Goal: Information Seeking & Learning: Learn about a topic

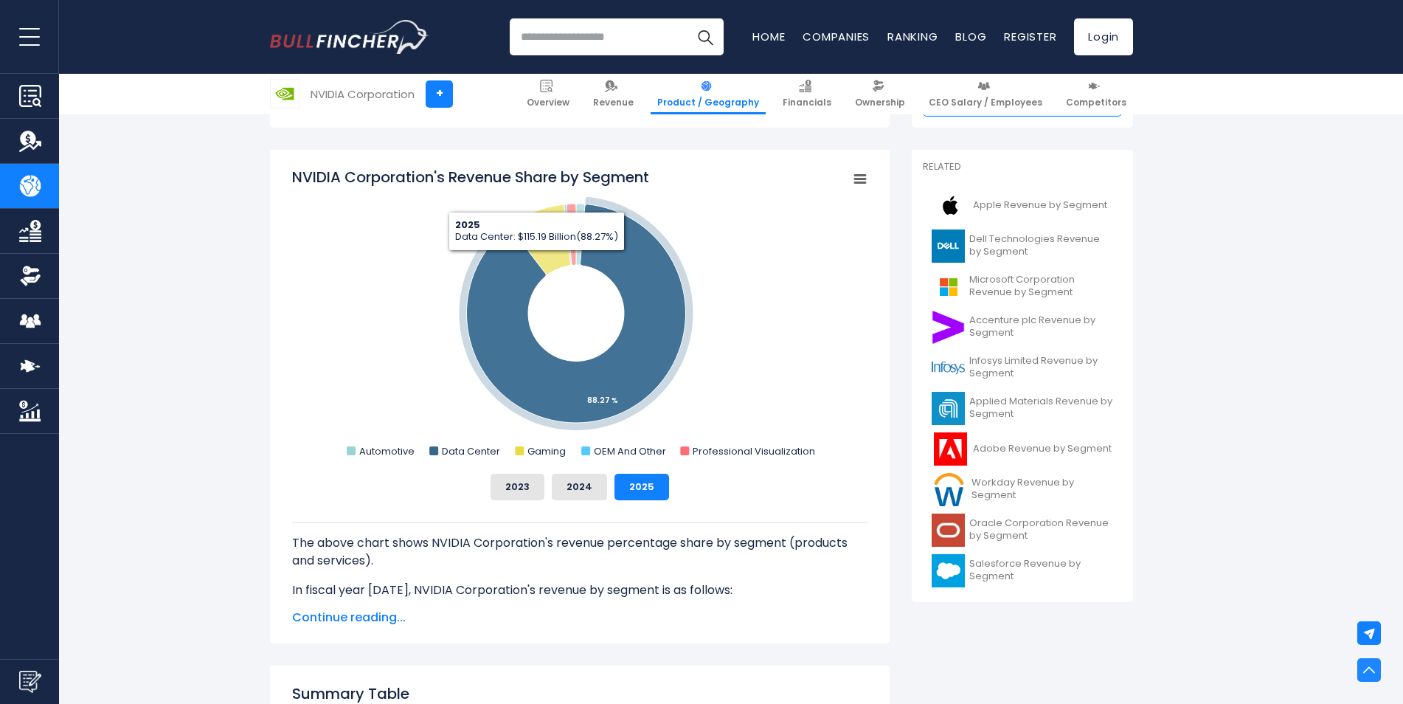
scroll to position [369, 0]
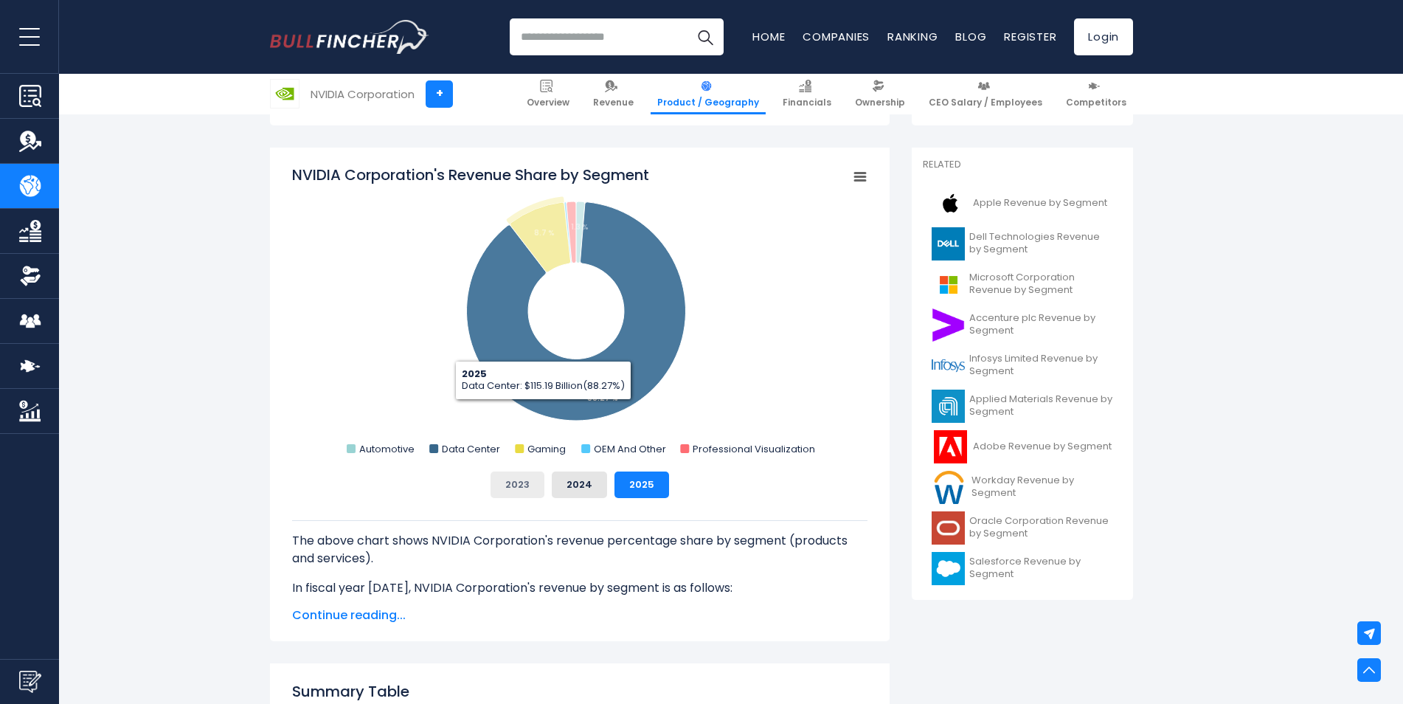
click at [523, 492] on button "2023" at bounding box center [518, 484] width 54 height 27
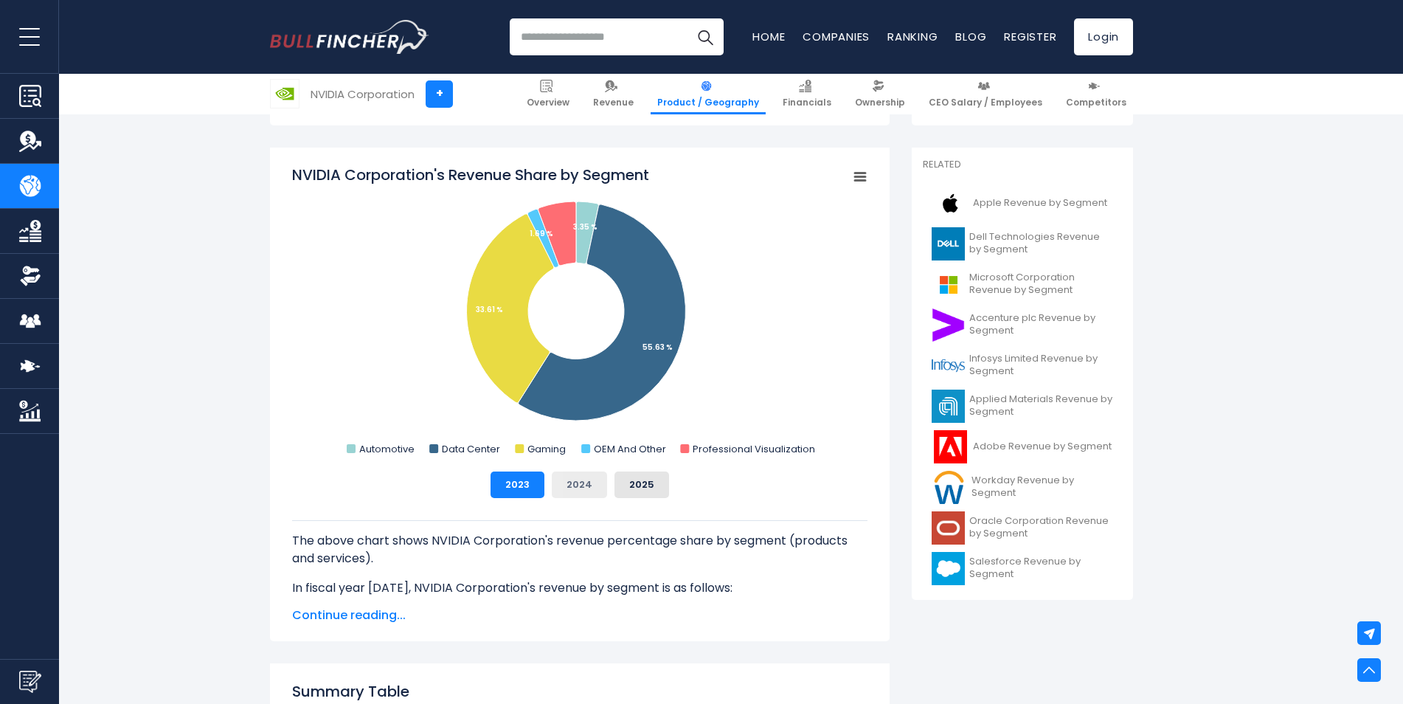
click at [570, 486] on button "2024" at bounding box center [579, 484] width 55 height 27
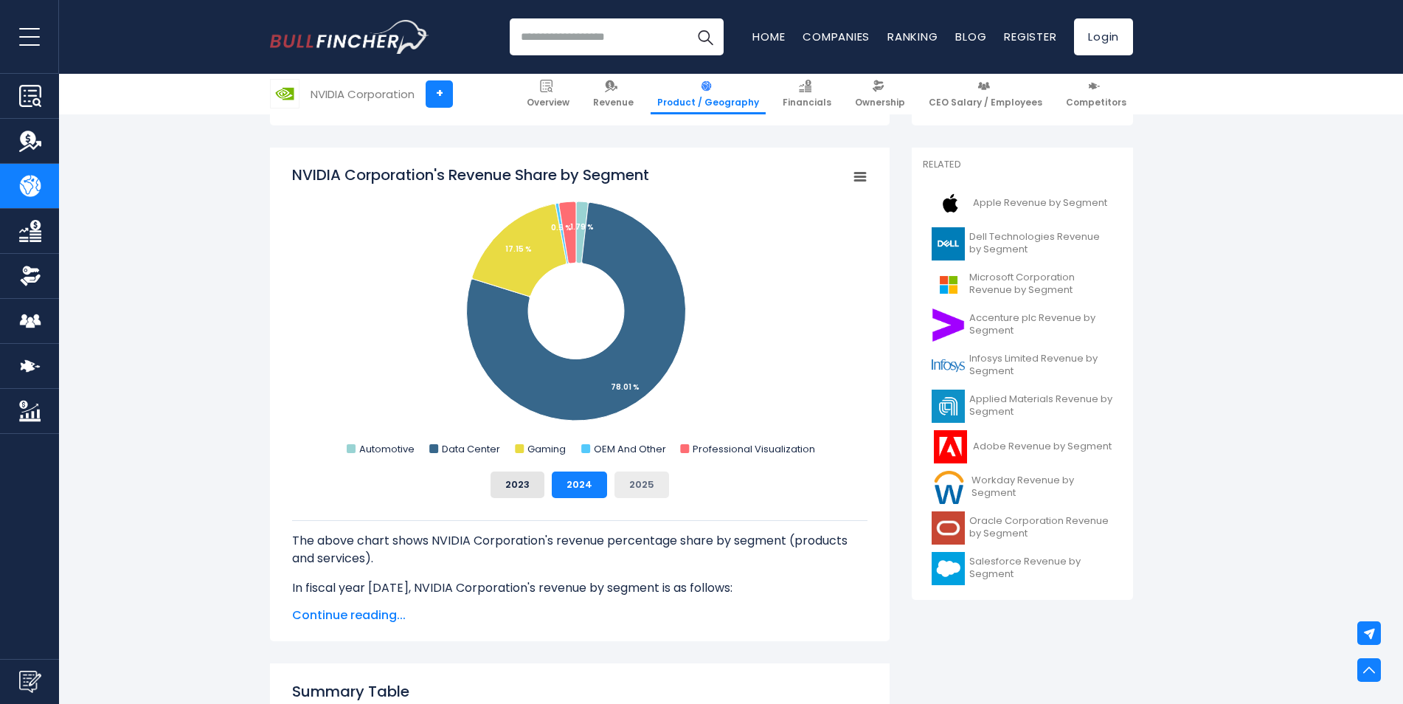
click at [620, 487] on button "2025" at bounding box center [641, 484] width 55 height 27
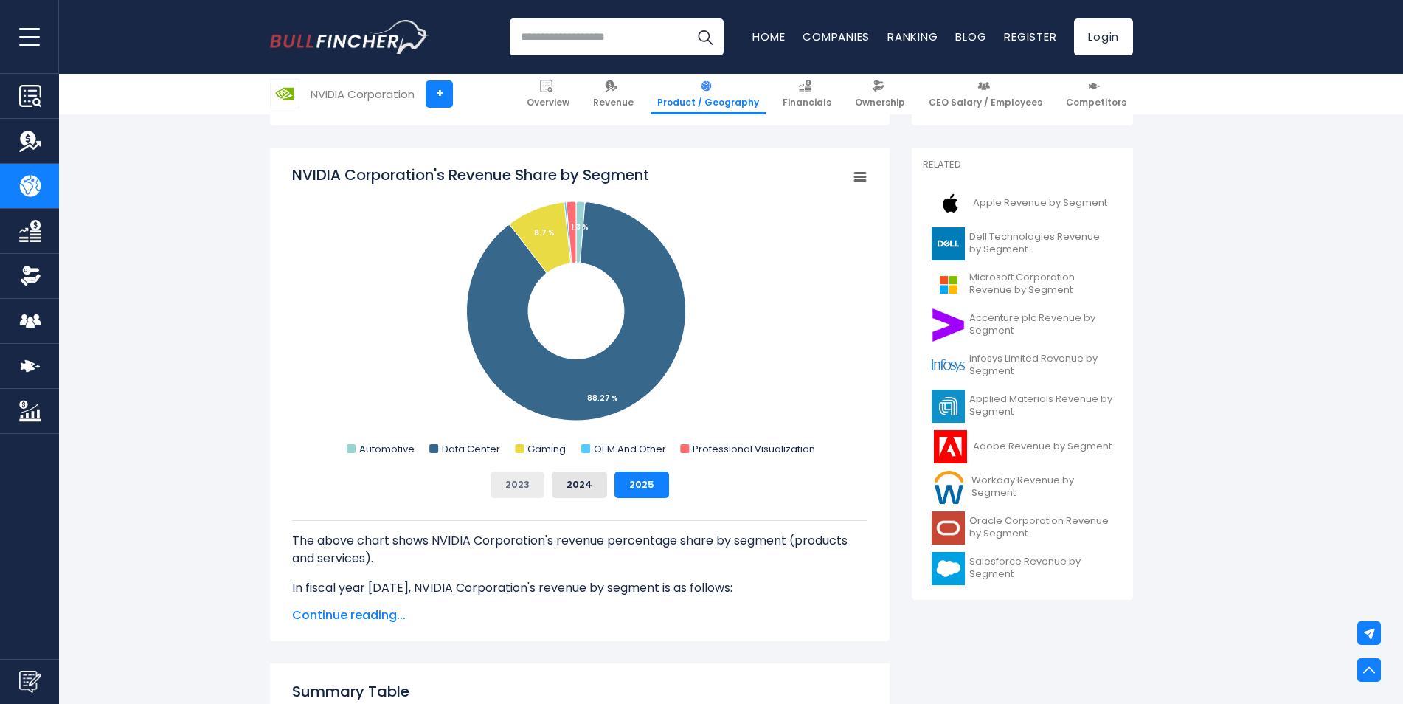
click at [512, 483] on button "2023" at bounding box center [518, 484] width 54 height 27
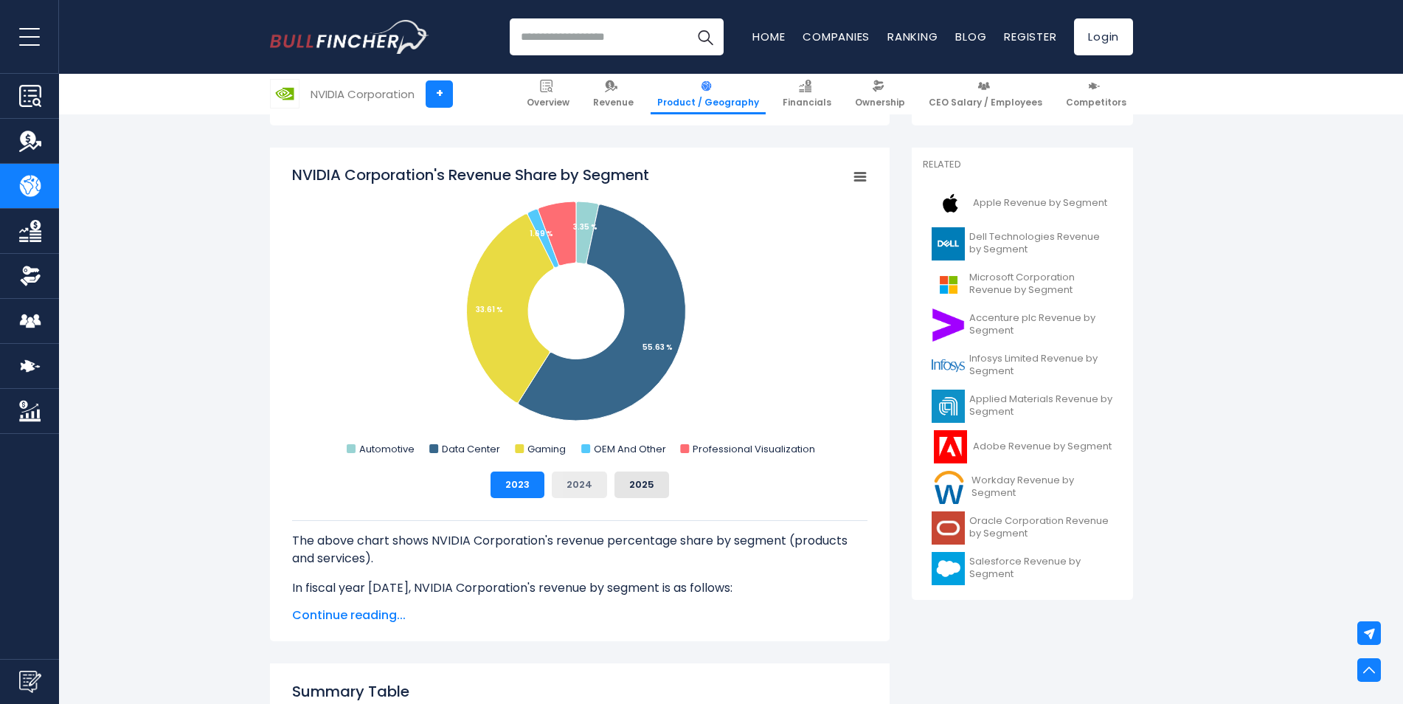
click at [567, 497] on button "2024" at bounding box center [579, 484] width 55 height 27
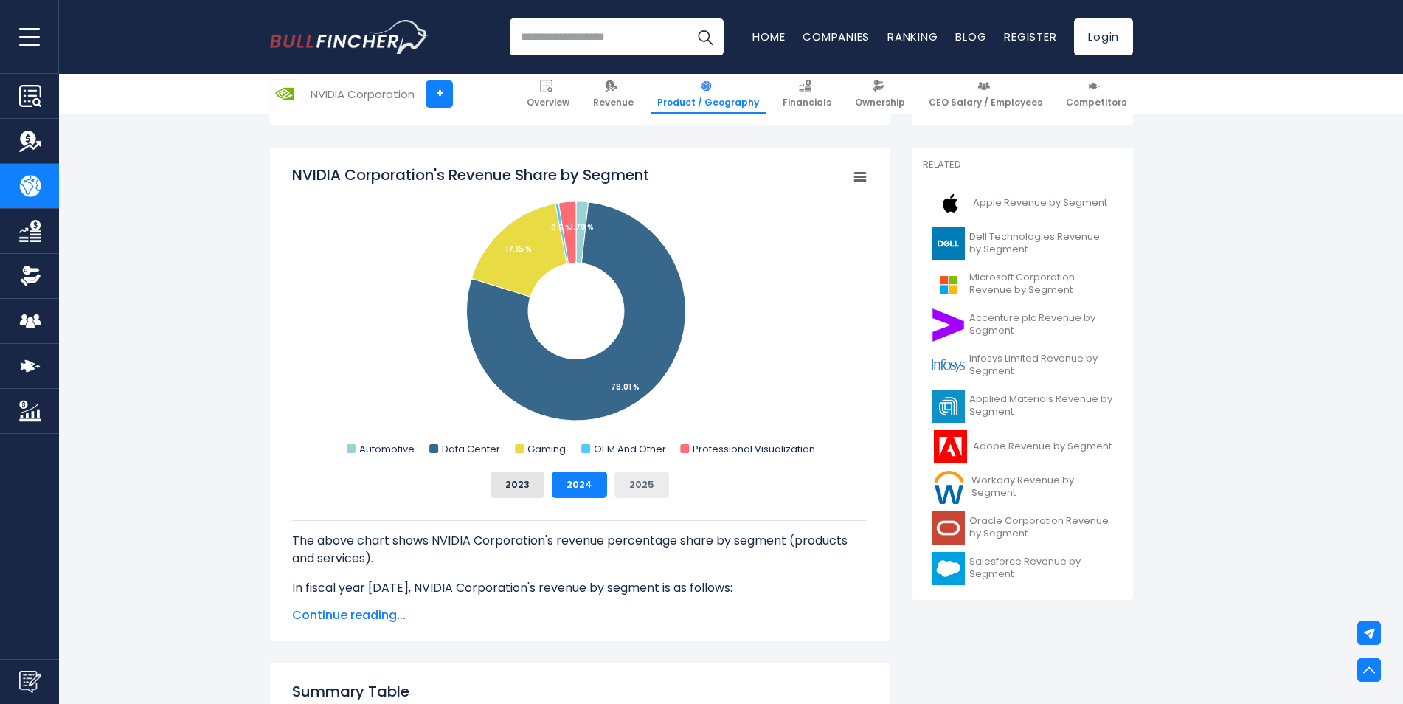
click at [620, 491] on button "2025" at bounding box center [641, 484] width 55 height 27
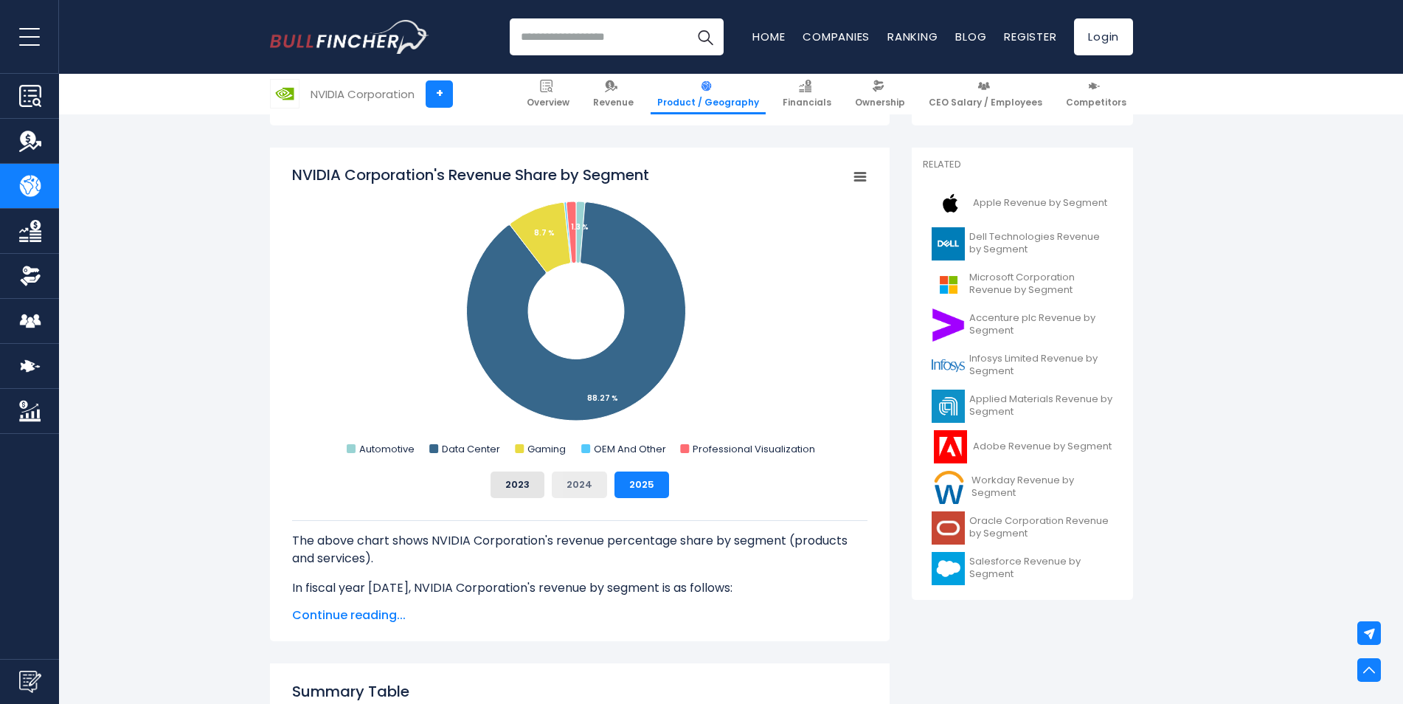
click at [583, 482] on button "2024" at bounding box center [579, 484] width 55 height 27
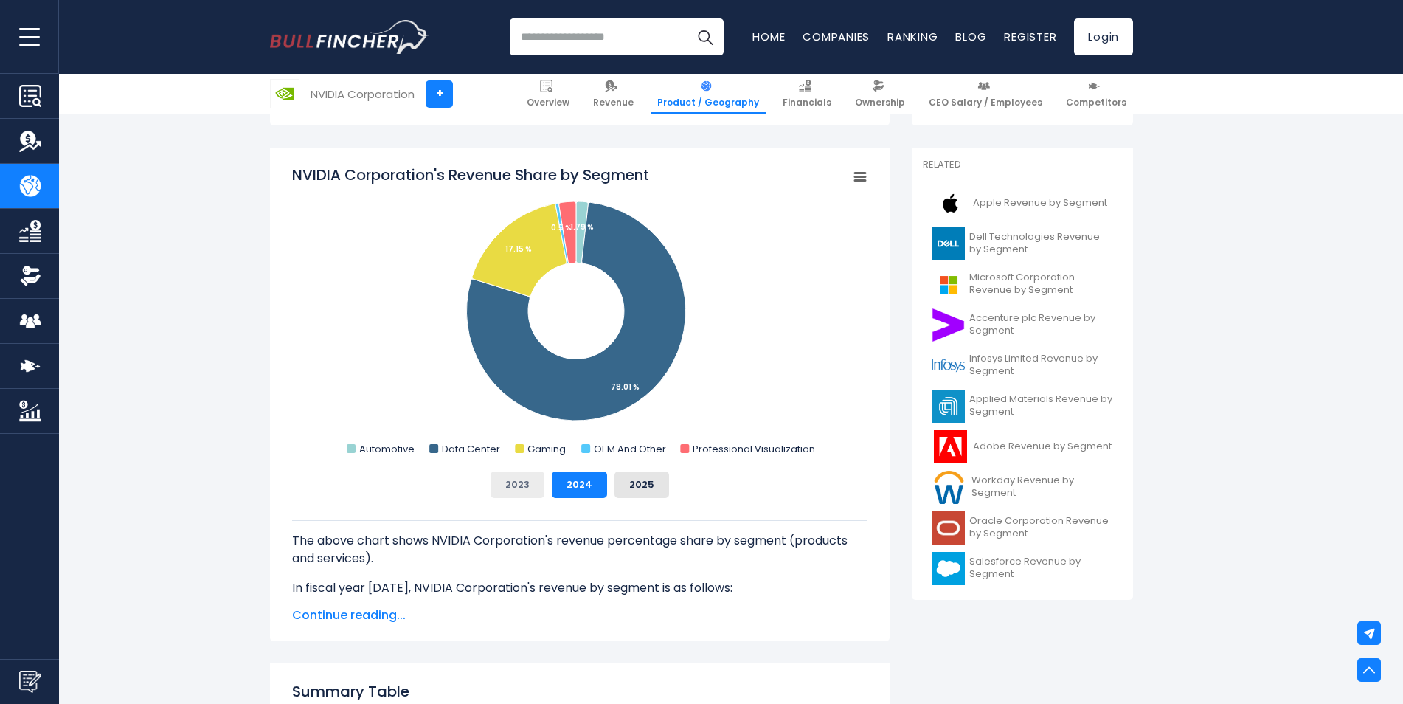
click at [527, 479] on button "2023" at bounding box center [518, 484] width 54 height 27
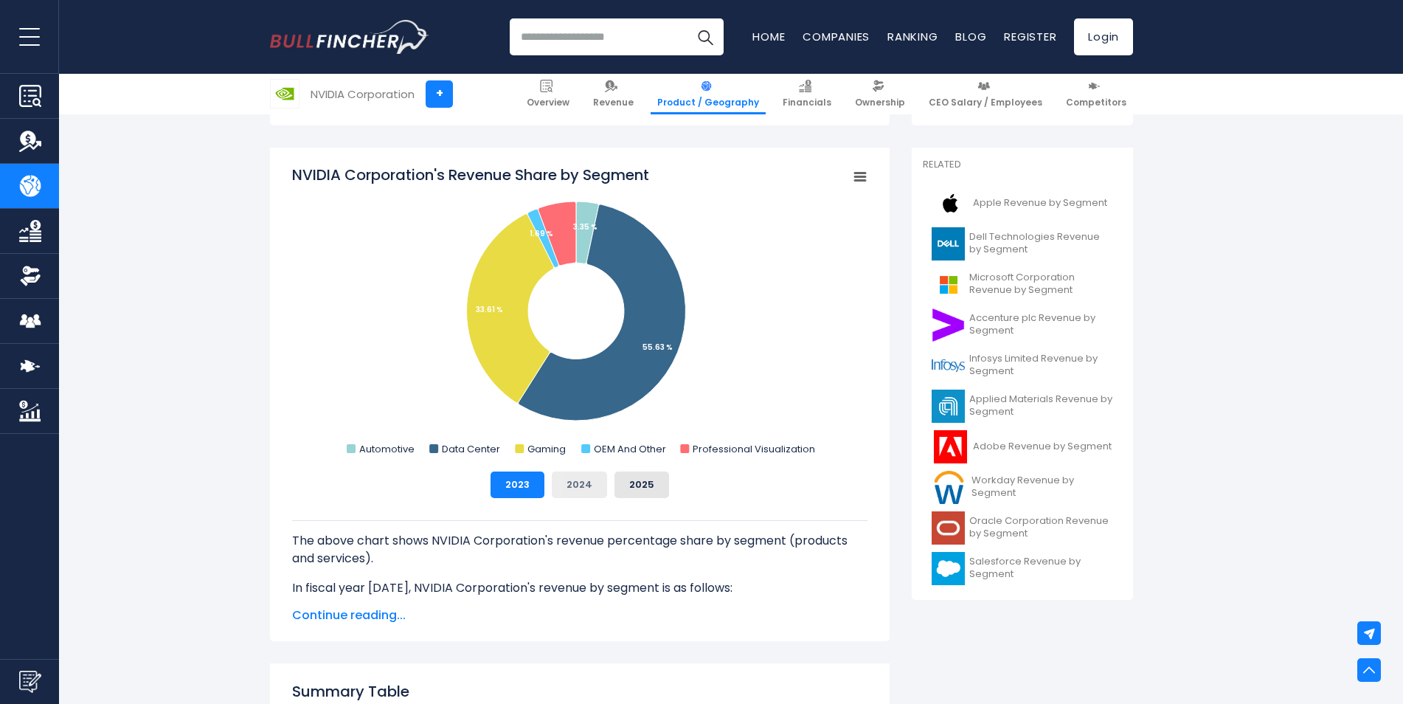
click at [589, 476] on button "2024" at bounding box center [579, 484] width 55 height 27
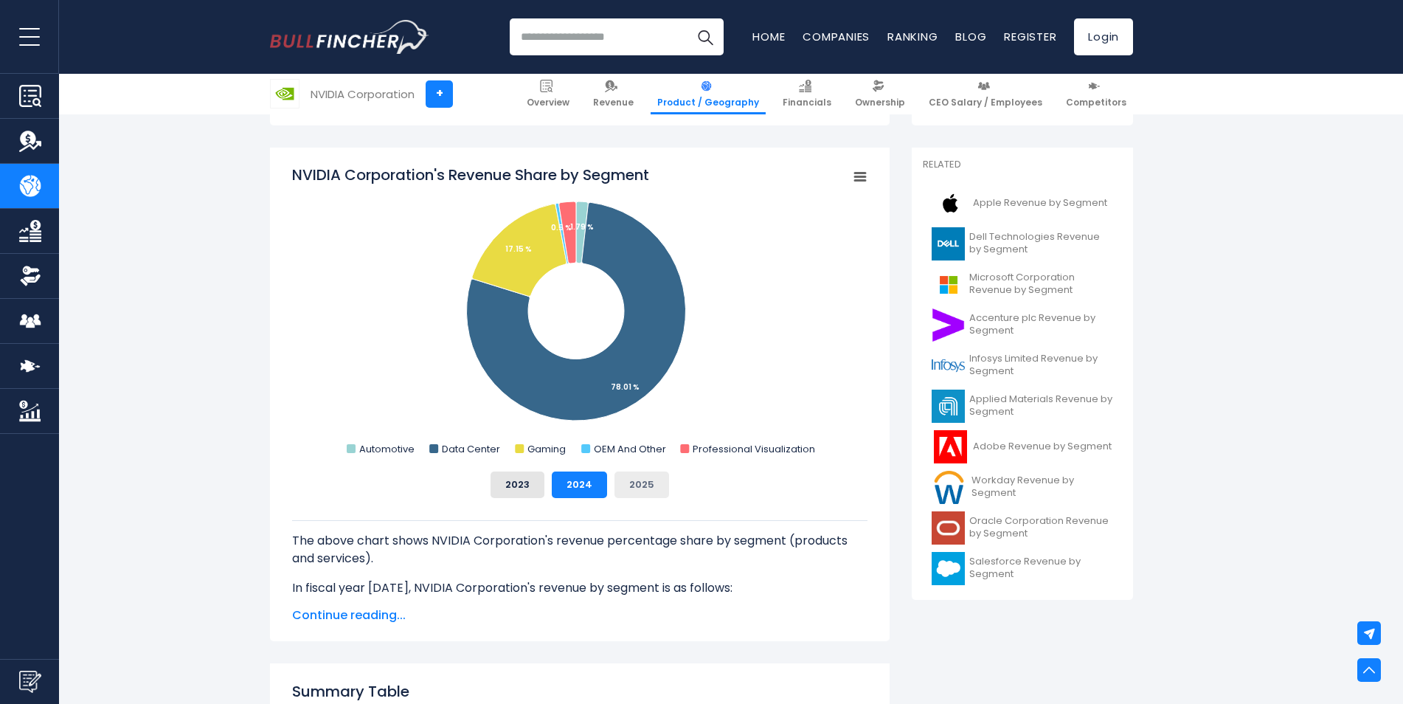
click at [642, 477] on button "2025" at bounding box center [641, 484] width 55 height 27
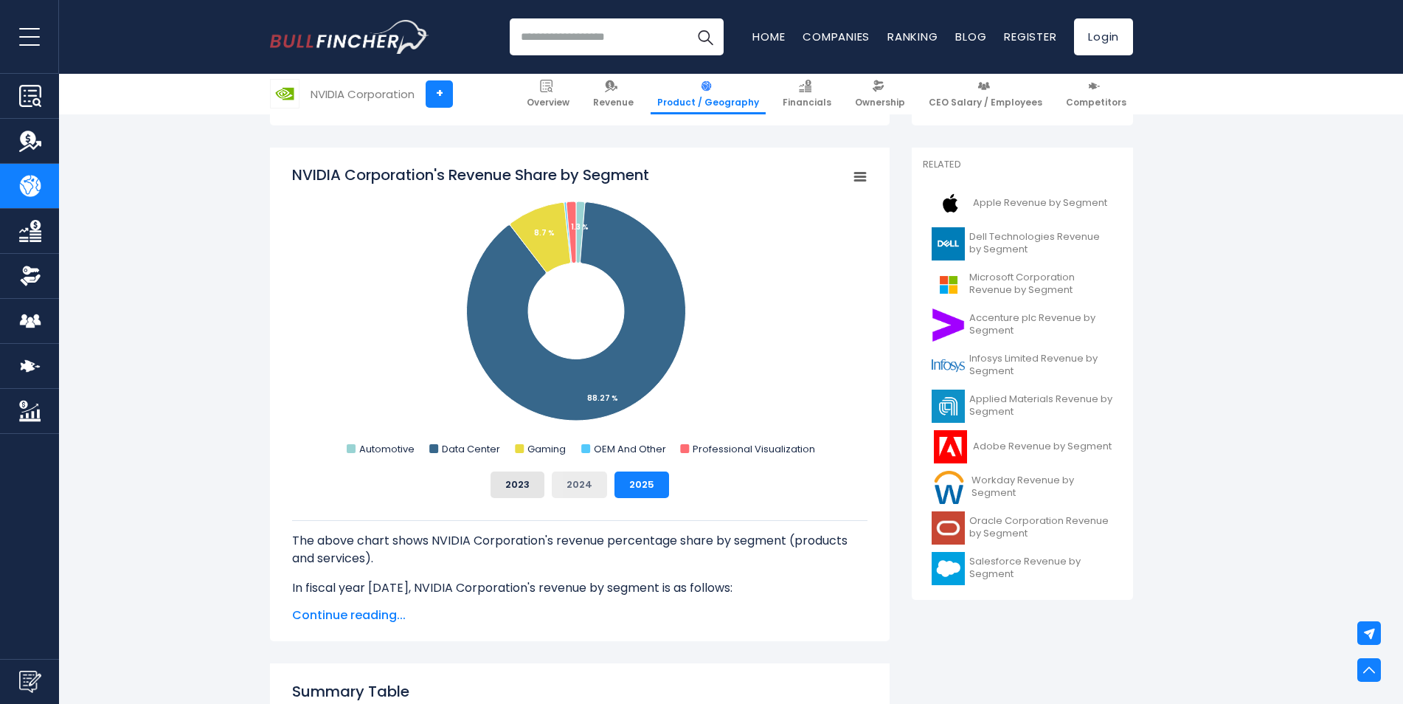
click at [579, 482] on button "2024" at bounding box center [579, 484] width 55 height 27
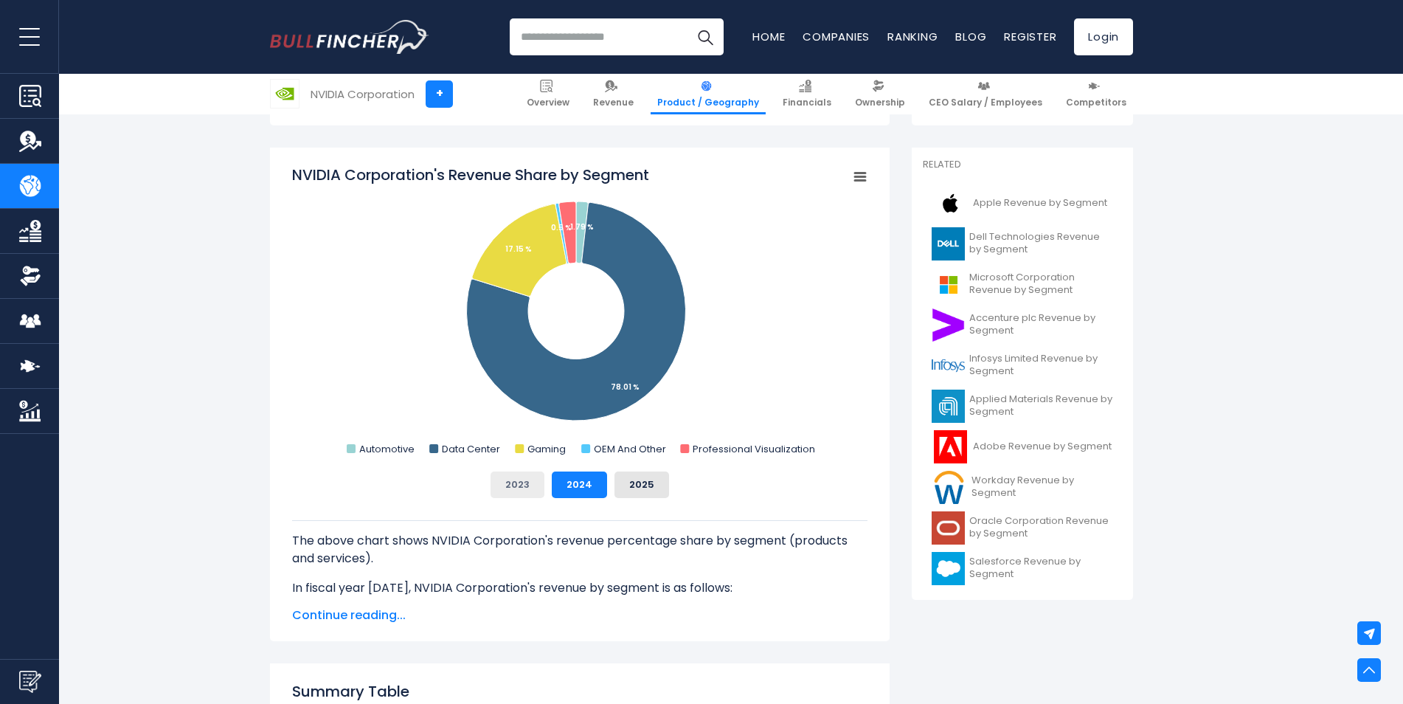
click at [499, 477] on button "2023" at bounding box center [518, 484] width 54 height 27
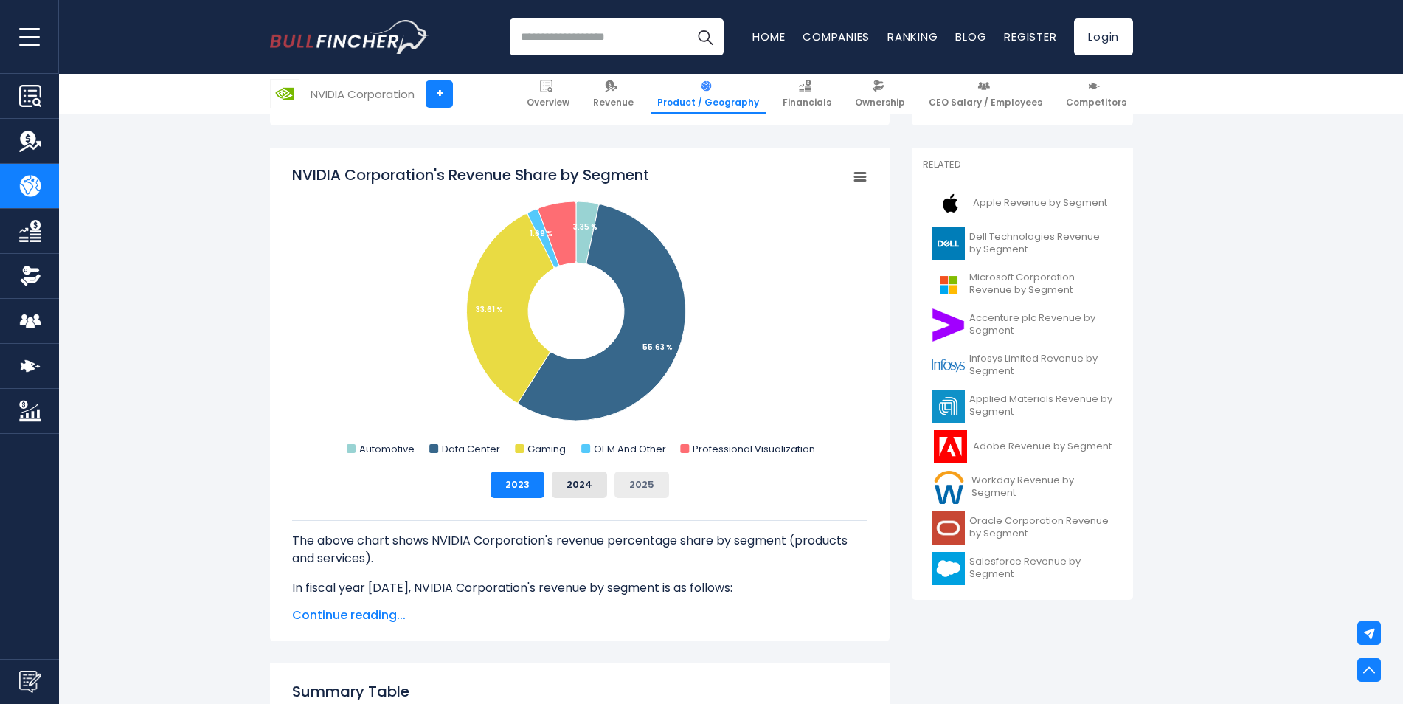
drag, startPoint x: 575, startPoint y: 474, endPoint x: 638, endPoint y: 477, distance: 62.8
click at [576, 474] on button "2024" at bounding box center [579, 484] width 55 height 27
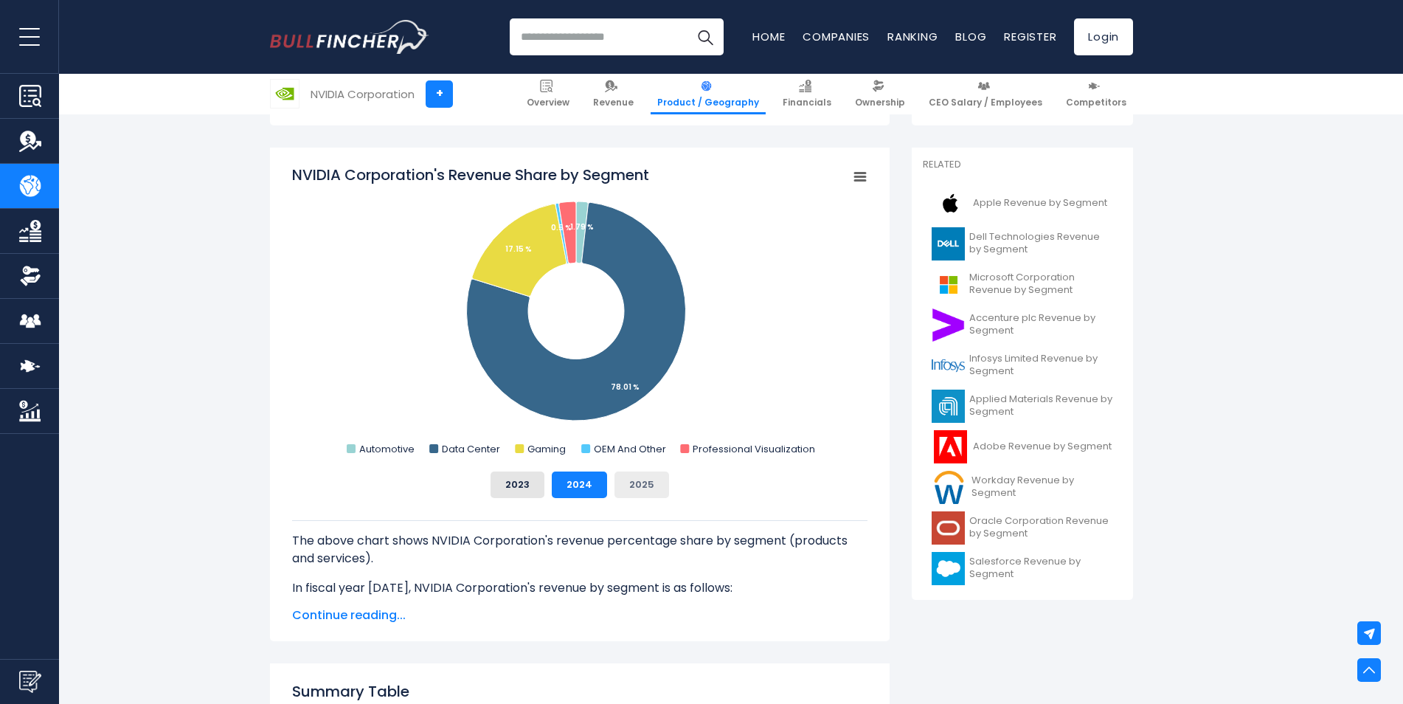
drag, startPoint x: 648, startPoint y: 477, endPoint x: 639, endPoint y: 479, distance: 9.8
click at [649, 477] on button "2025" at bounding box center [641, 484] width 55 height 27
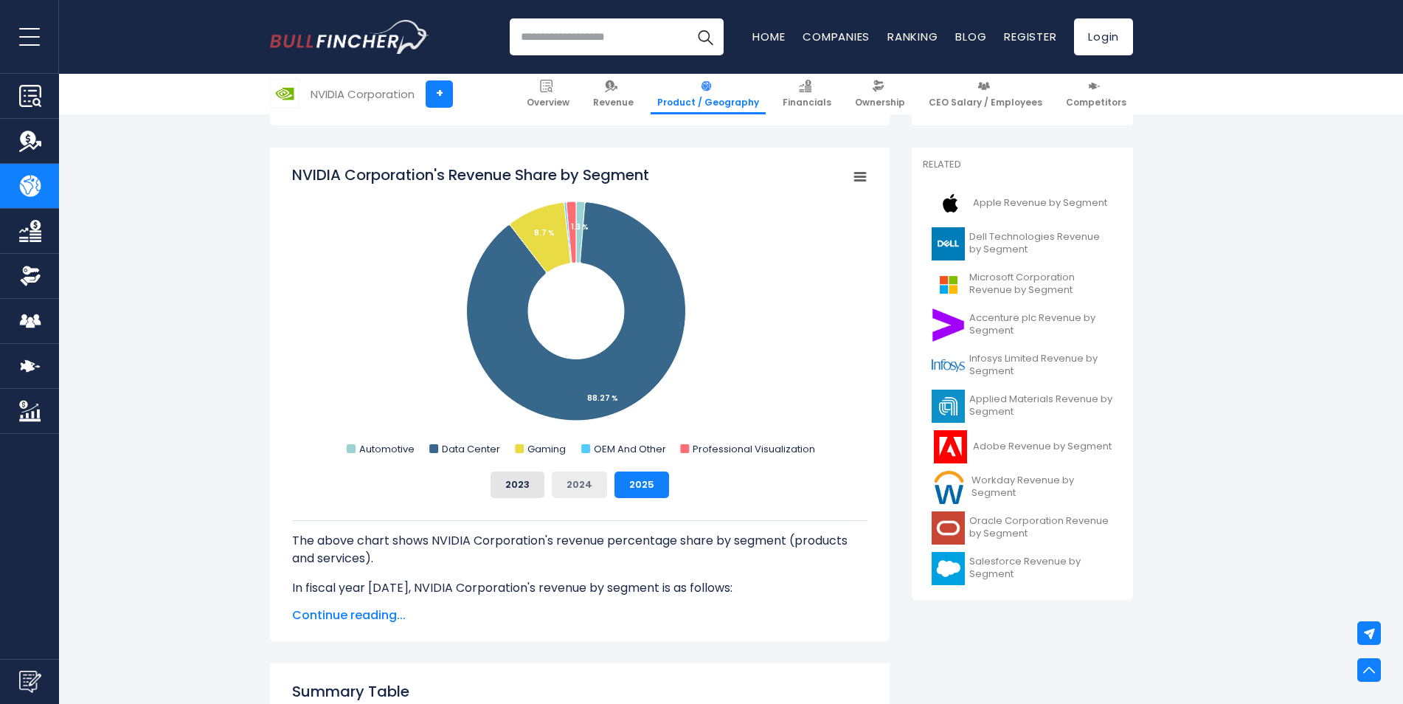
click at [561, 482] on button "2024" at bounding box center [579, 484] width 55 height 27
click at [516, 481] on button "2023" at bounding box center [518, 484] width 54 height 27
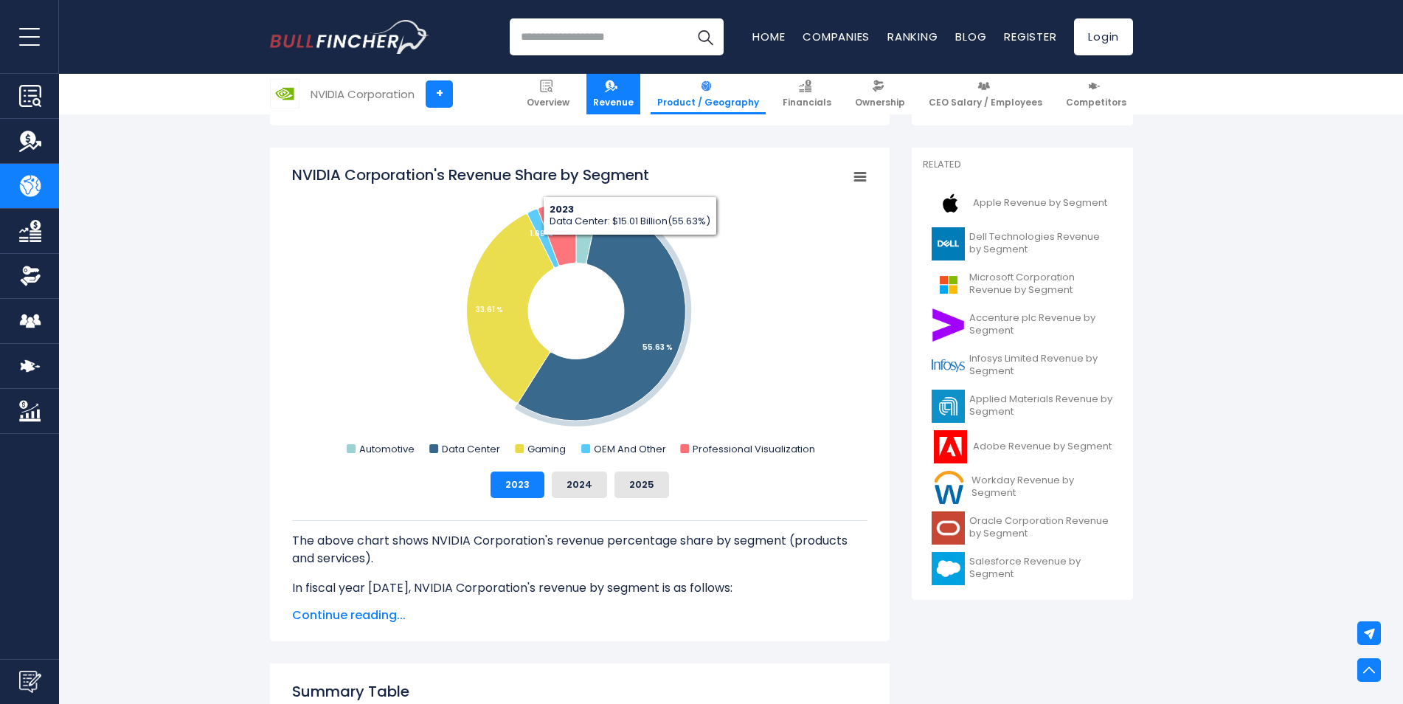
click at [640, 86] on link "Revenue" at bounding box center [613, 94] width 54 height 41
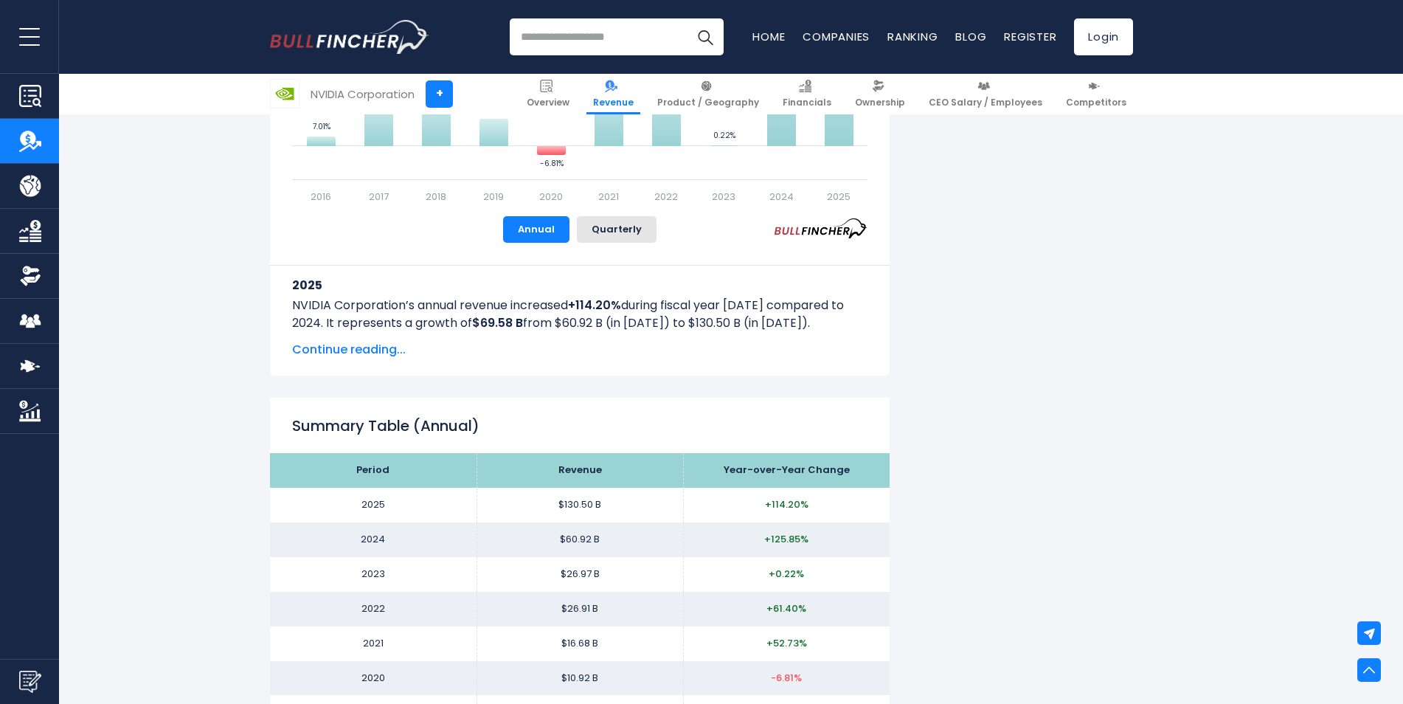
scroll to position [1254, 0]
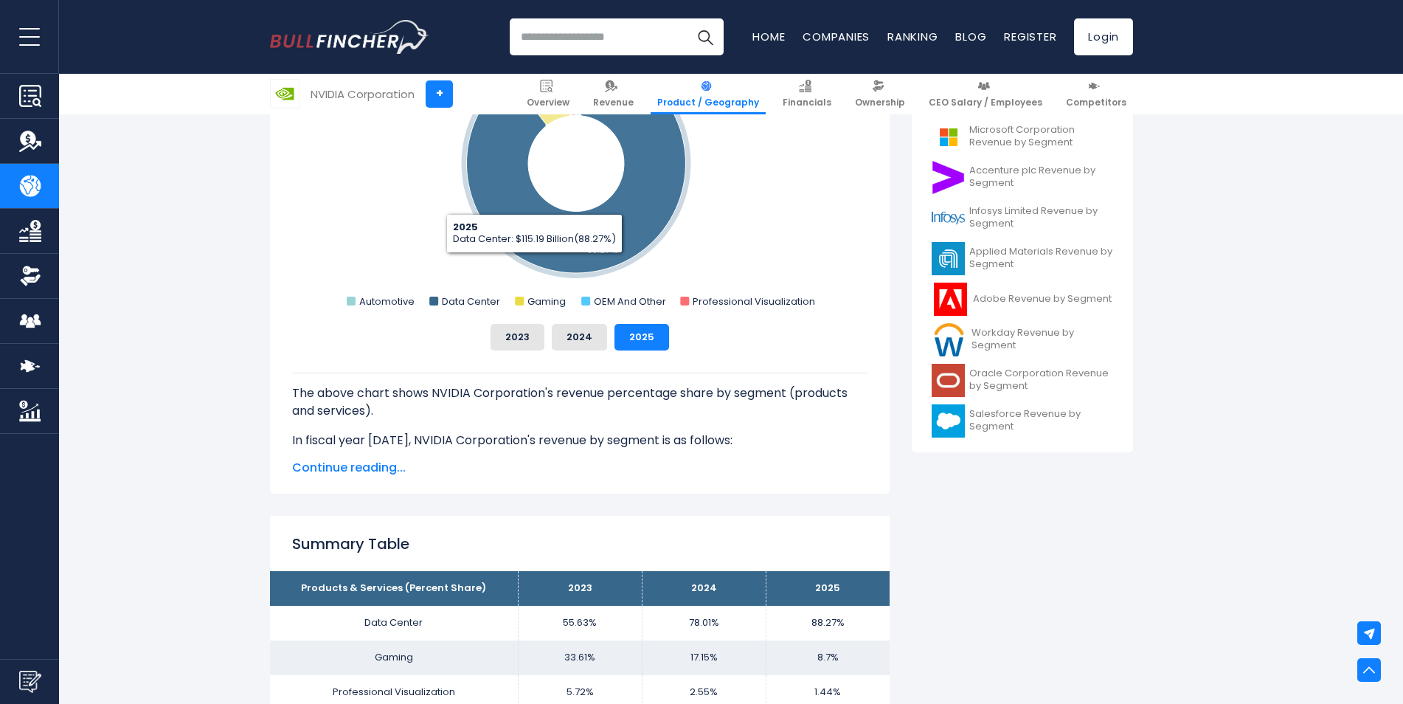
click at [466, 291] on rect "NVIDIA Corporation's Revenue Share by Segment" at bounding box center [579, 164] width 575 height 295
click at [465, 296] on text "Data Center" at bounding box center [471, 301] width 58 height 14
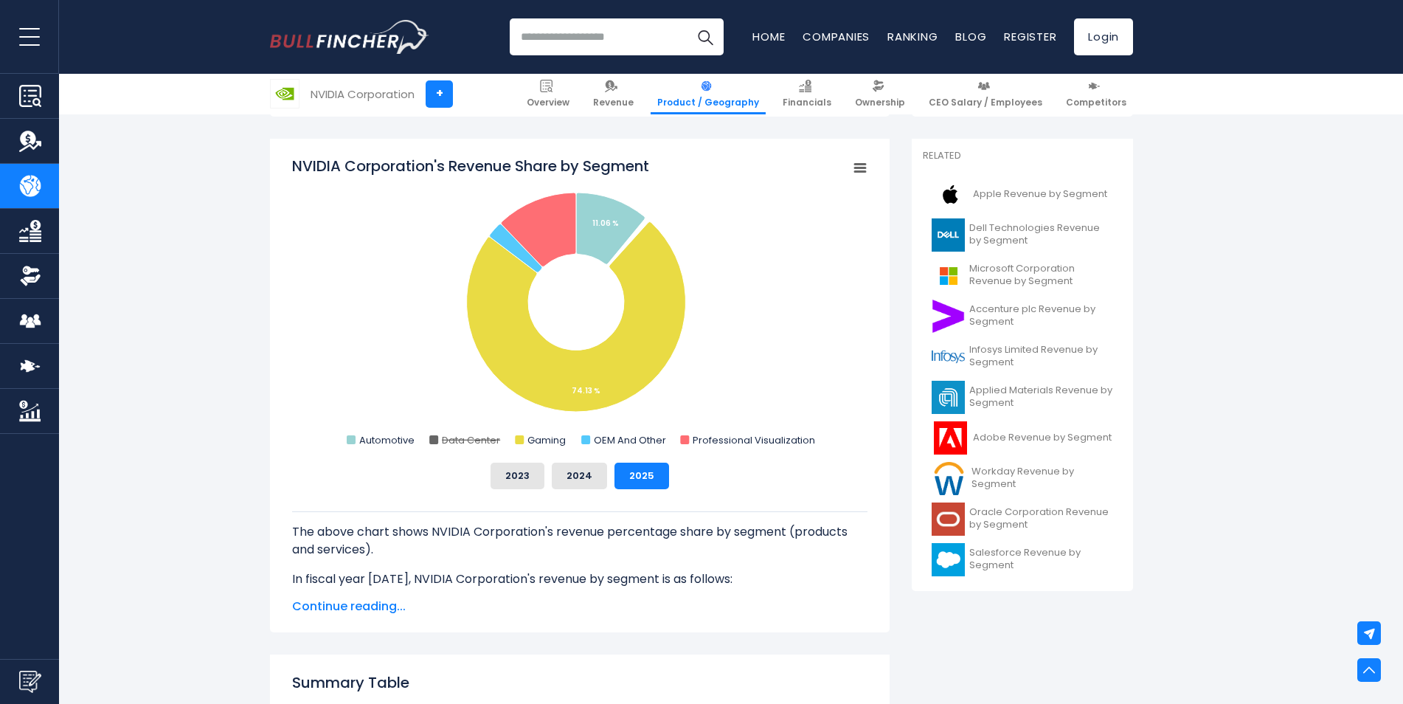
scroll to position [369, 0]
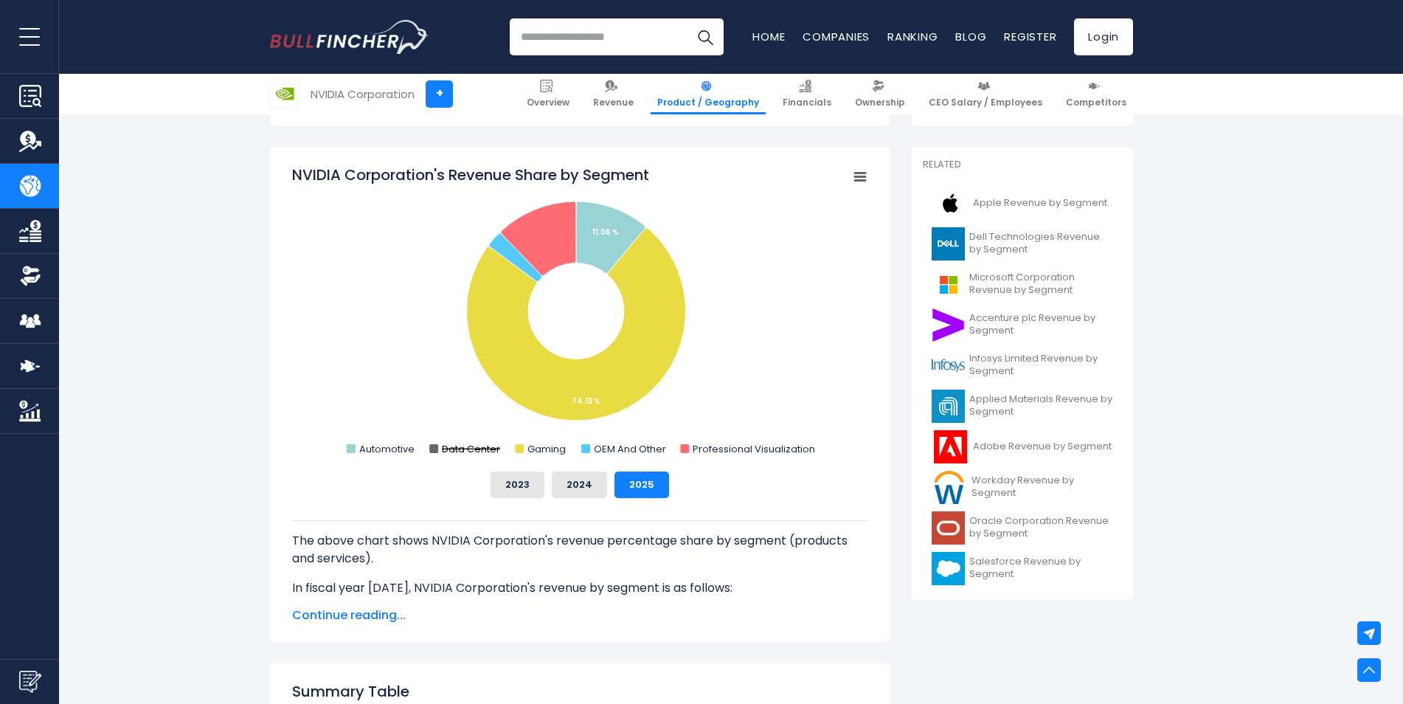
click at [471, 443] on text "Data Center" at bounding box center [471, 449] width 58 height 14
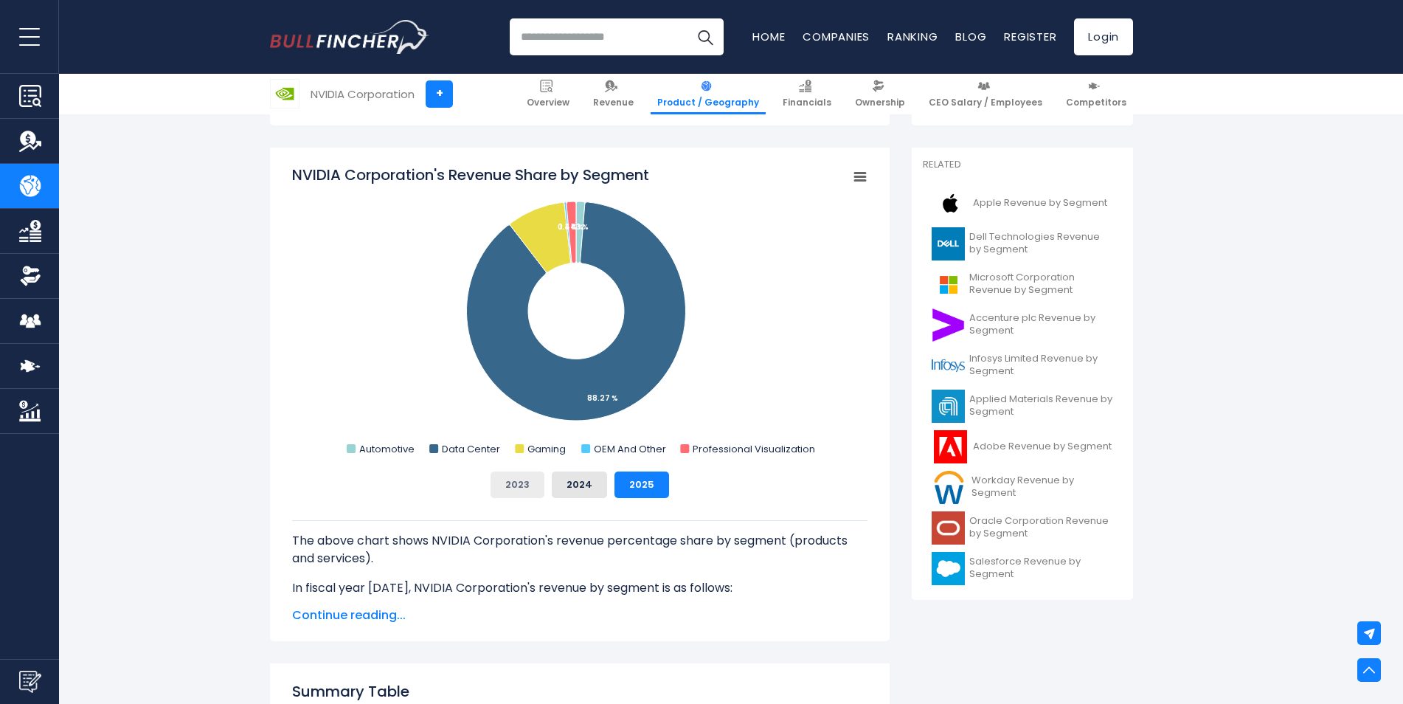
click at [532, 487] on button "2023" at bounding box center [518, 484] width 54 height 27
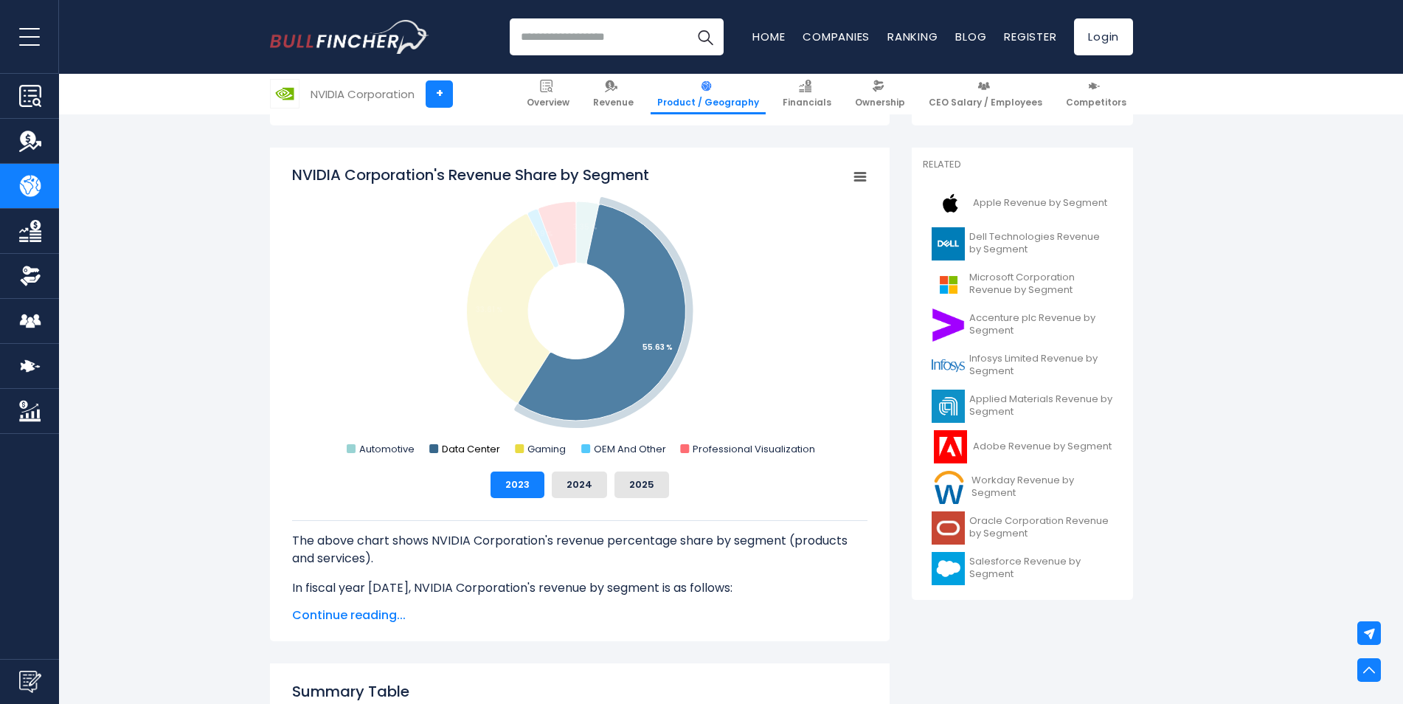
click at [482, 448] on text "Data Center" at bounding box center [471, 449] width 58 height 14
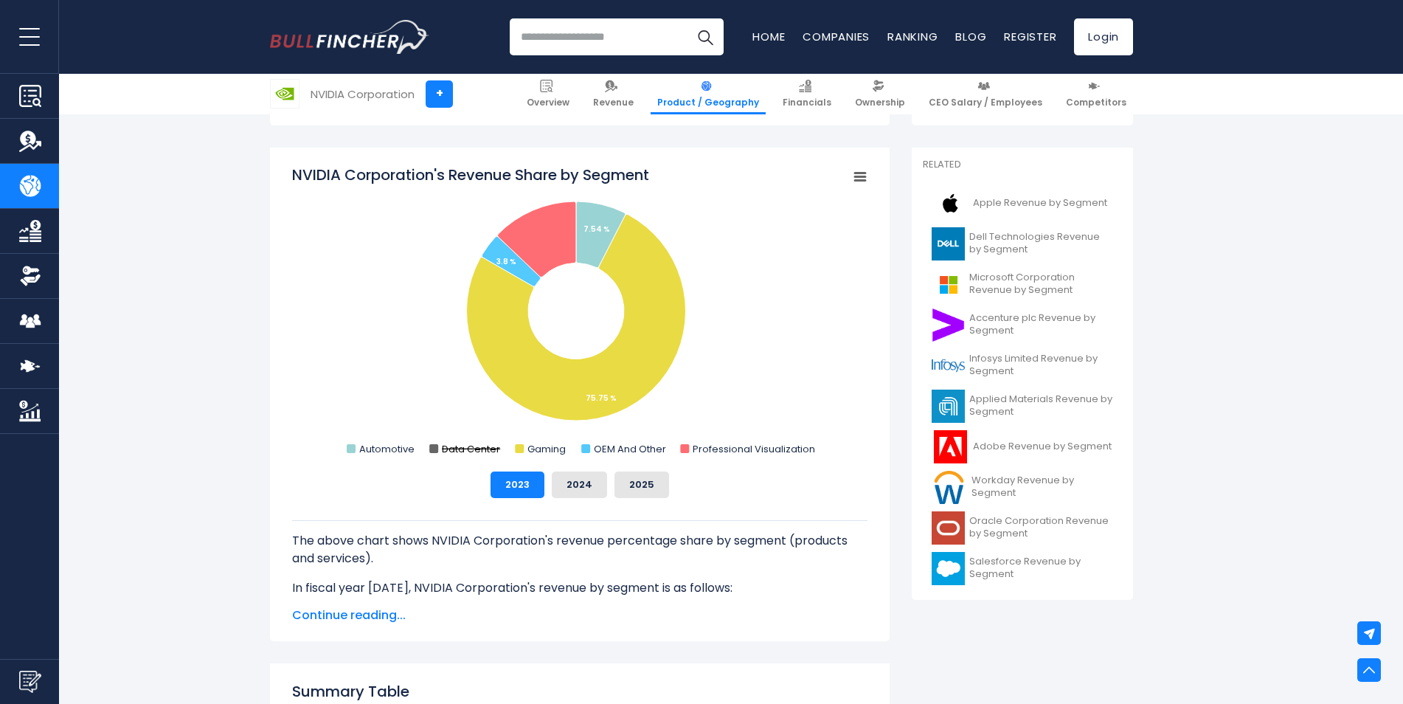
click at [477, 451] on text "Data Center" at bounding box center [471, 449] width 58 height 14
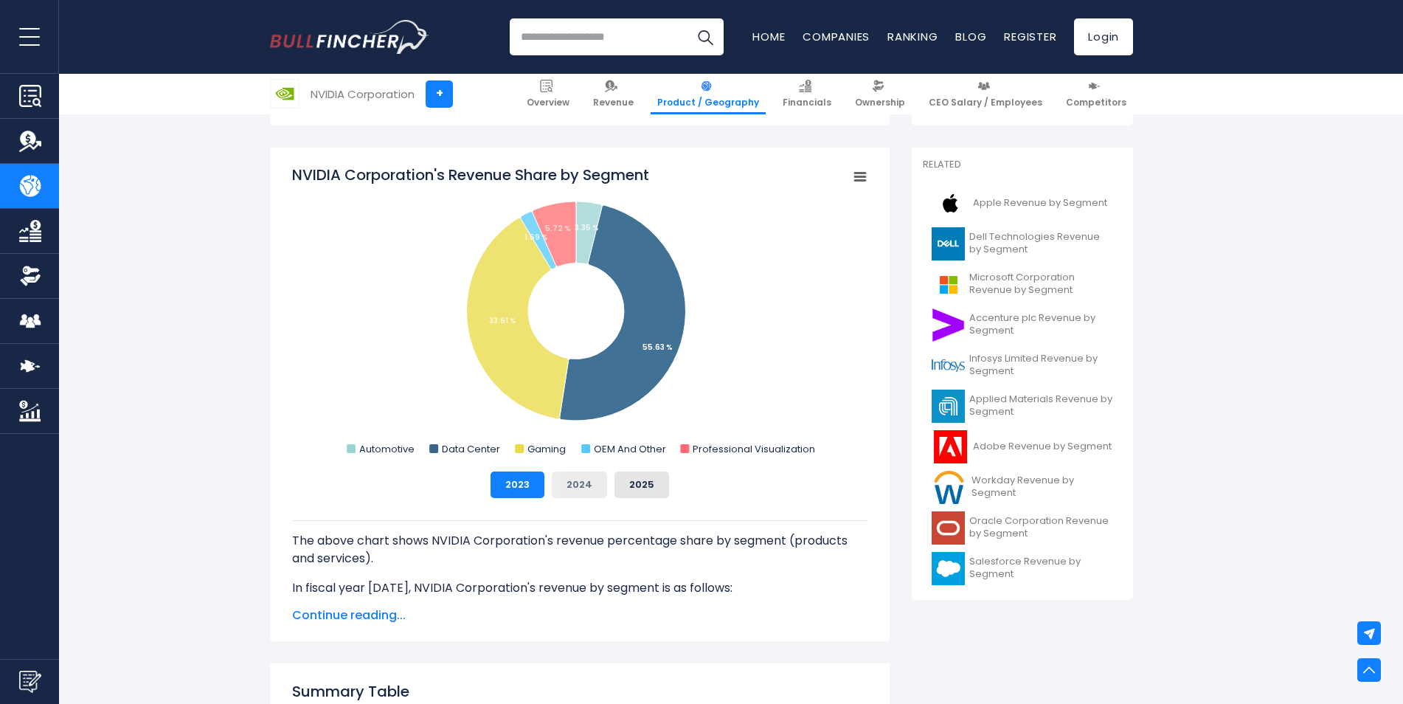
click at [579, 479] on button "2024" at bounding box center [579, 484] width 55 height 27
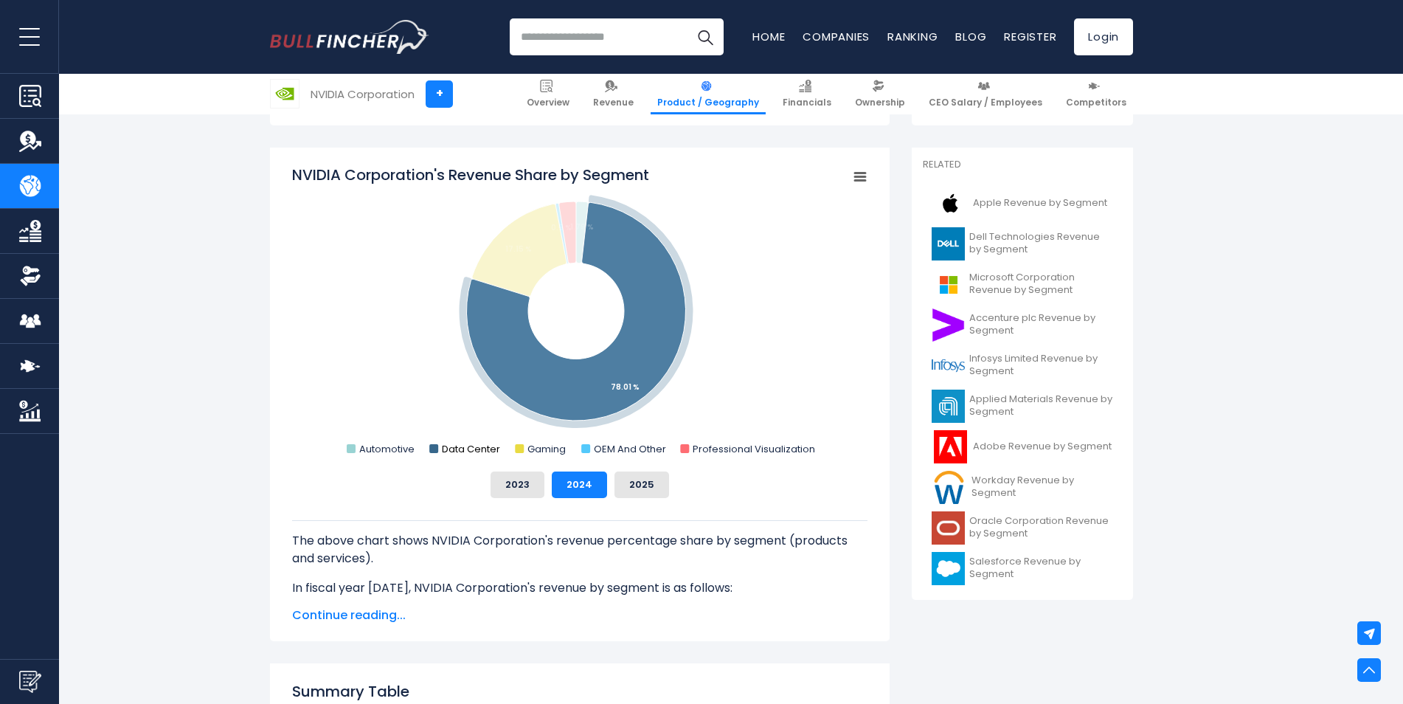
click at [462, 450] on text "Data Center" at bounding box center [471, 449] width 58 height 14
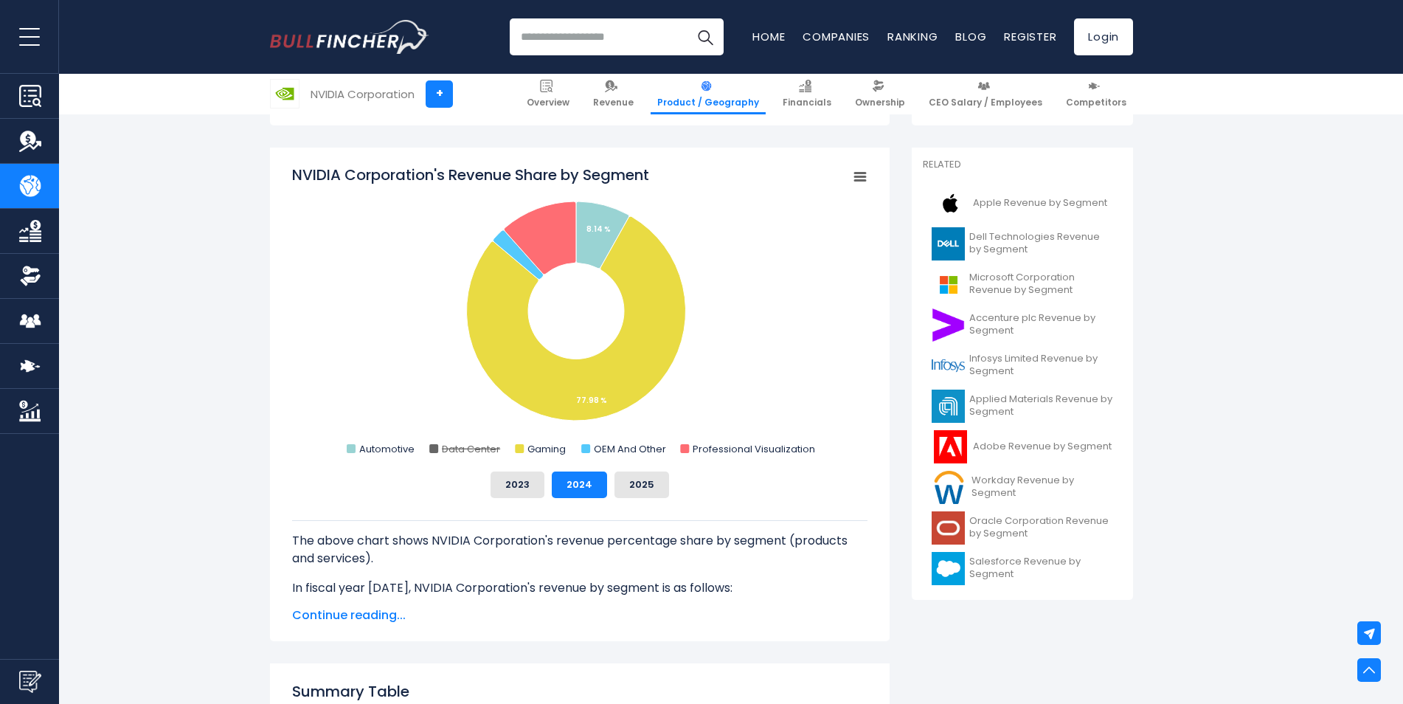
click at [462, 450] on text "Data Center" at bounding box center [471, 449] width 58 height 14
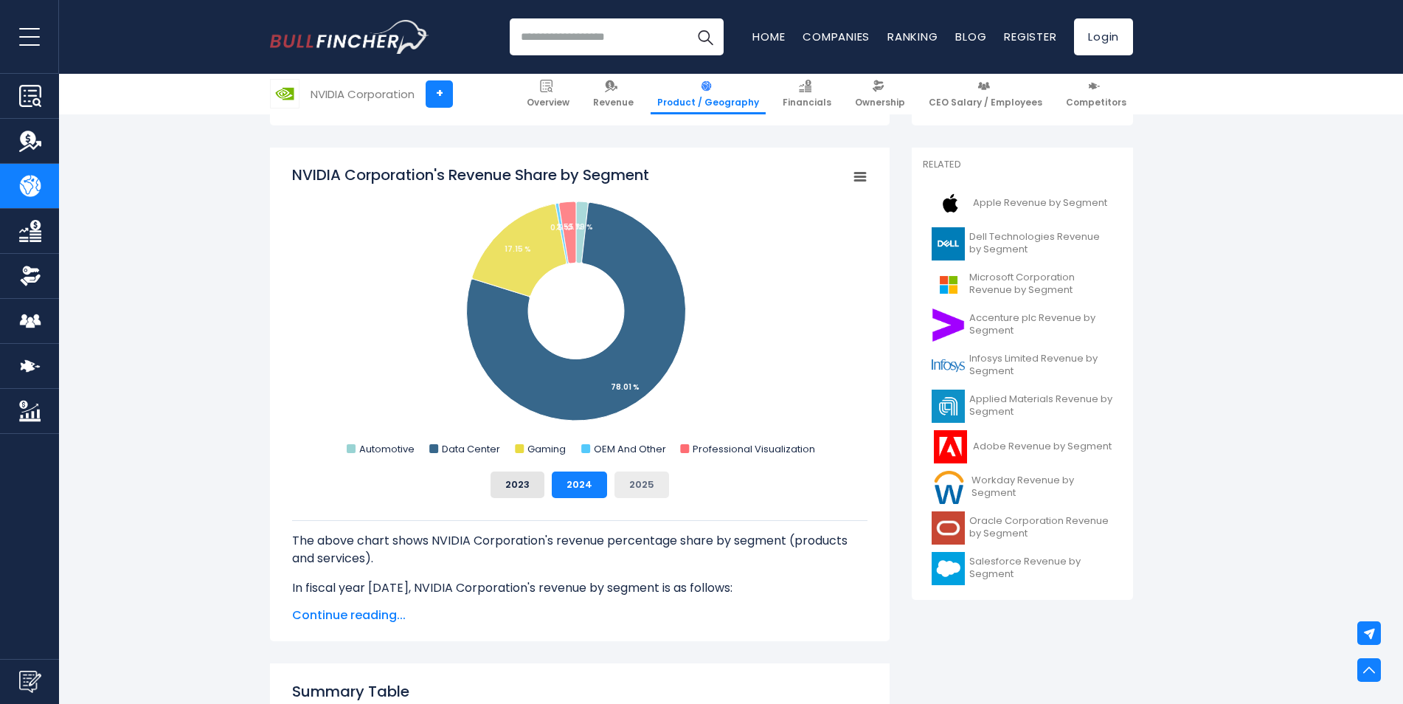
click at [631, 485] on button "2025" at bounding box center [641, 484] width 55 height 27
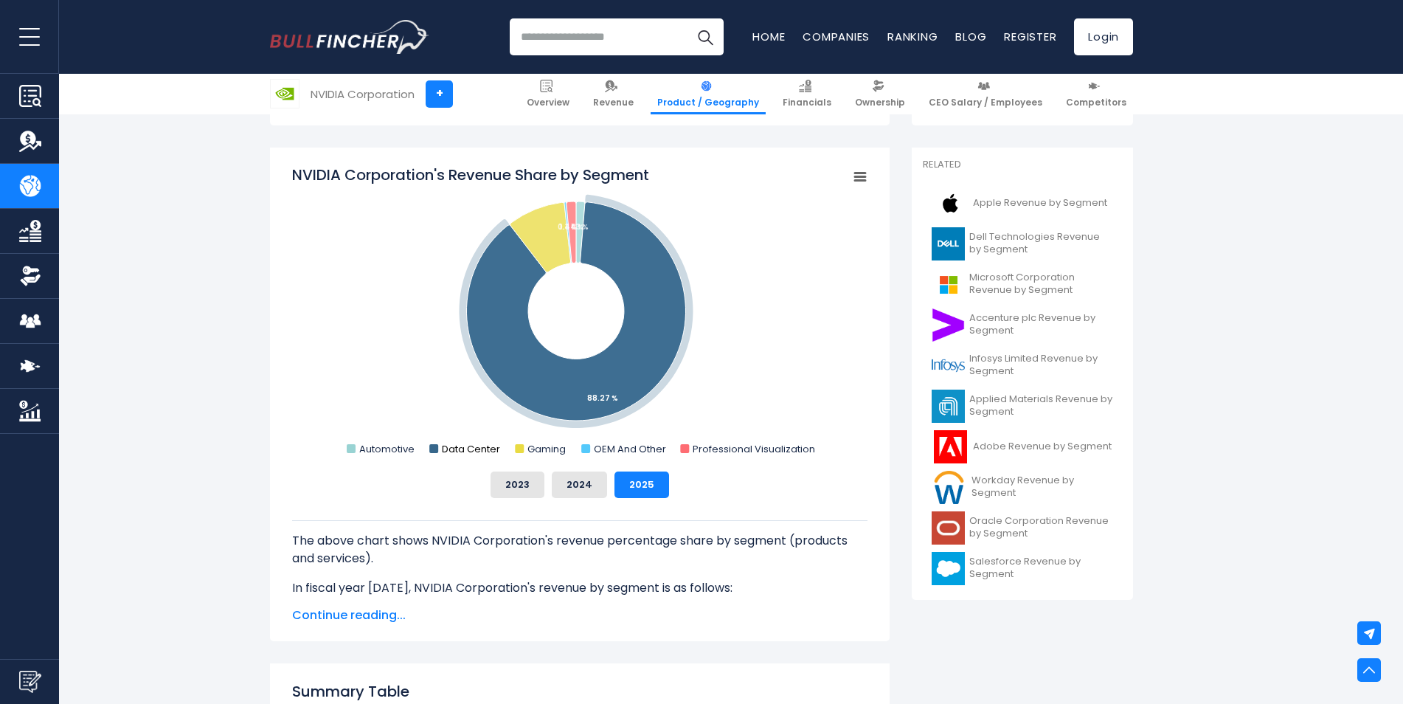
click at [457, 448] on text "Data Center" at bounding box center [471, 449] width 58 height 14
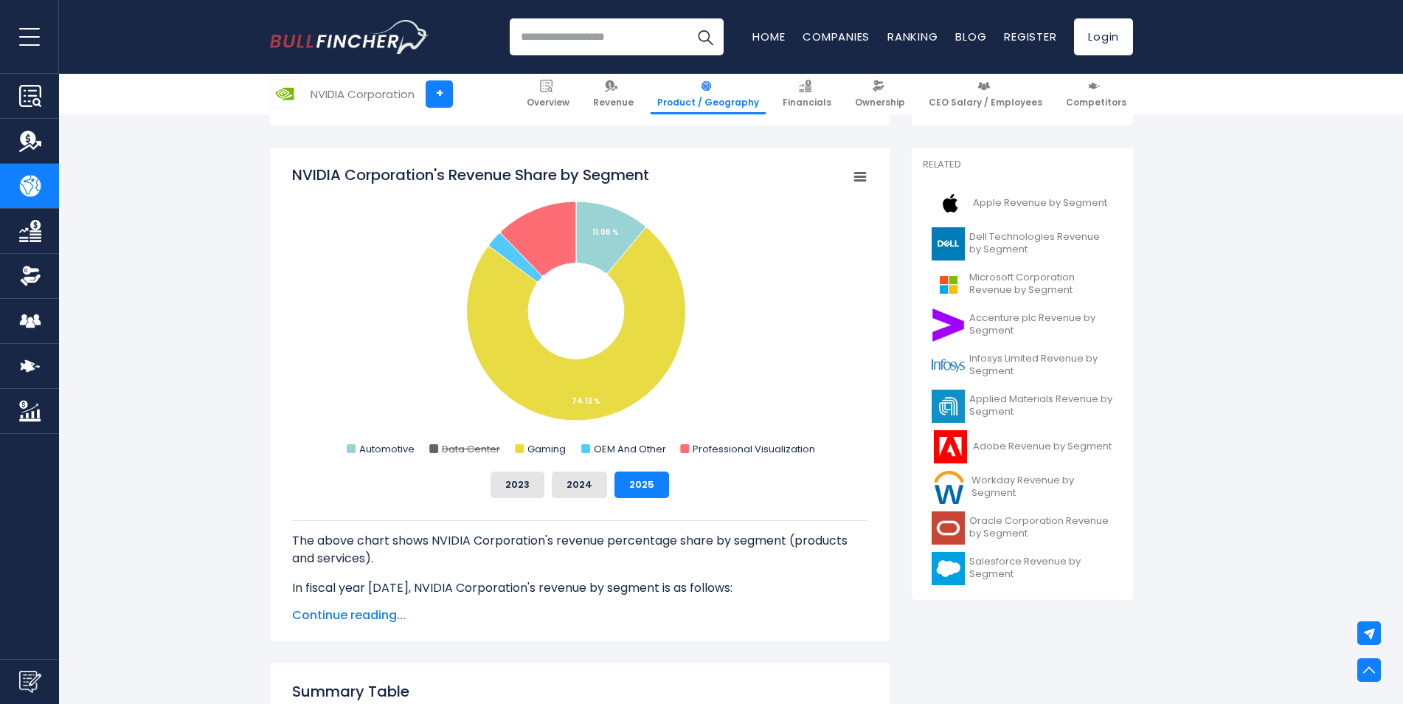
click at [457, 448] on text "Data Center" at bounding box center [471, 449] width 58 height 14
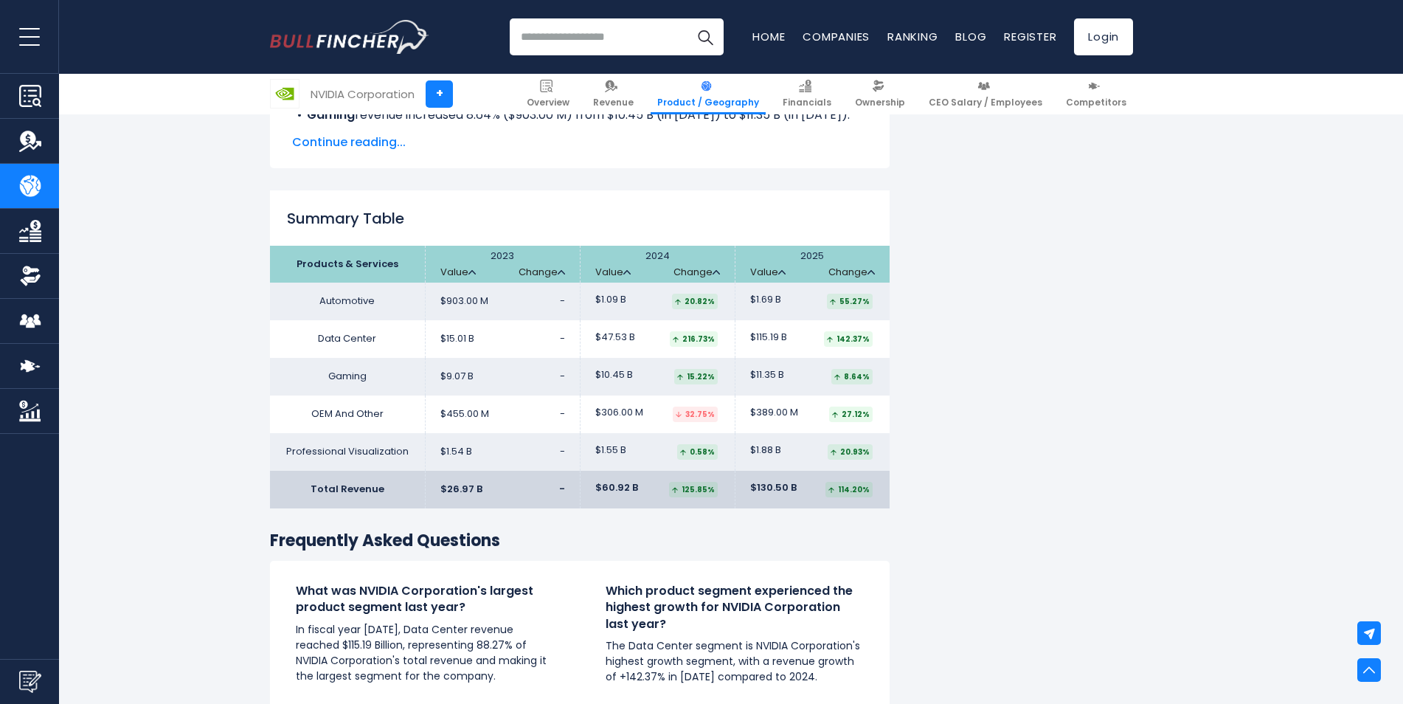
scroll to position [2213, 0]
